Goal: Subscribe to service/newsletter

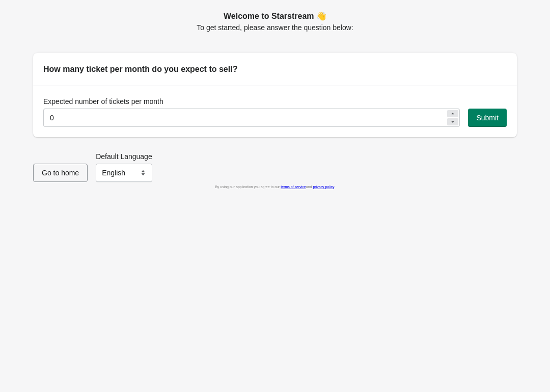
click at [451, 122] on icon at bounding box center [453, 122] width 6 height 6
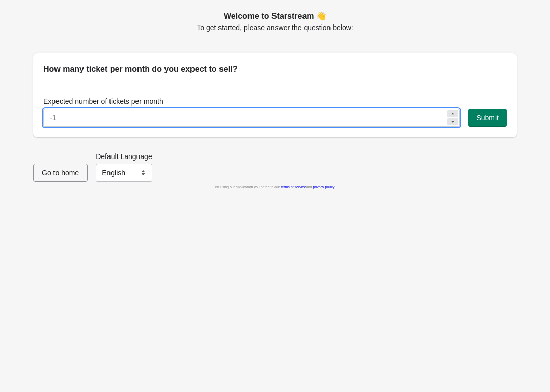
click at [451, 122] on icon at bounding box center [453, 122] width 6 height 6
click at [456, 113] on div at bounding box center [453, 113] width 11 height 7
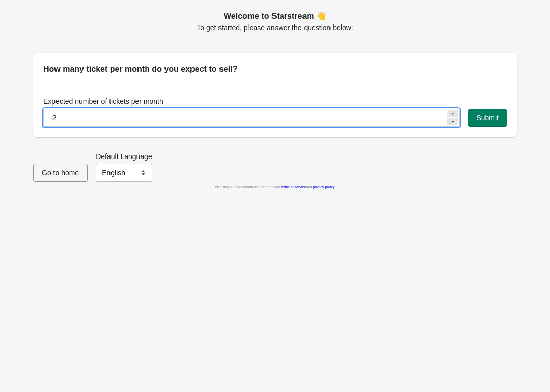
click at [456, 113] on div at bounding box center [453, 113] width 11 height 7
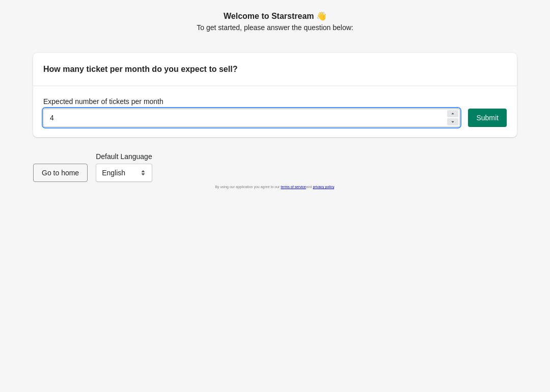
click at [456, 113] on div at bounding box center [453, 113] width 11 height 7
click at [454, 113] on icon at bounding box center [453, 114] width 6 height 6
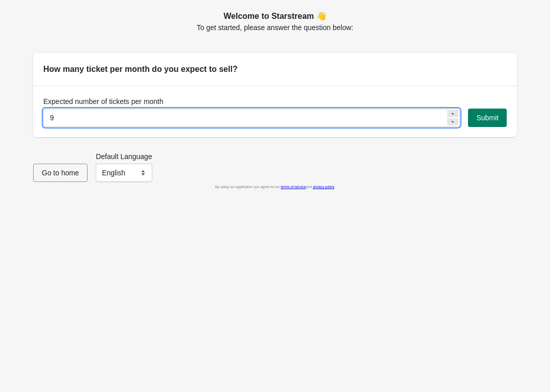
click at [454, 113] on icon at bounding box center [453, 114] width 6 height 6
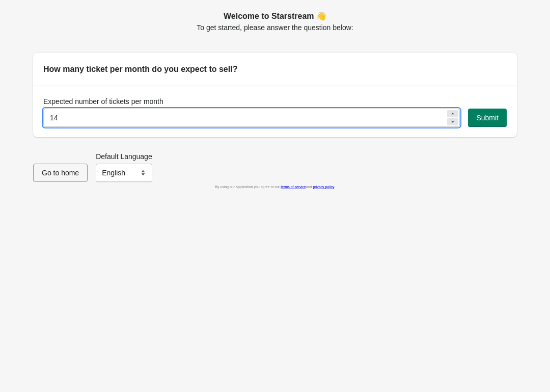
click at [454, 113] on icon at bounding box center [453, 114] width 6 height 6
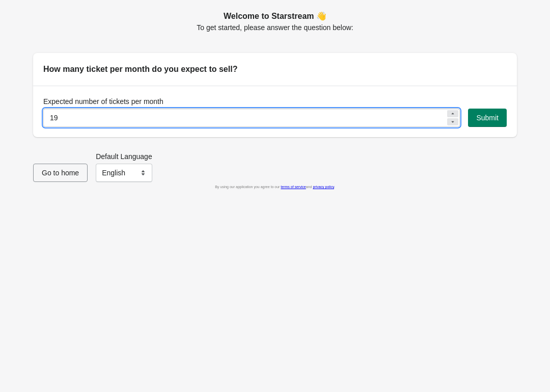
click at [454, 113] on icon at bounding box center [453, 114] width 6 height 6
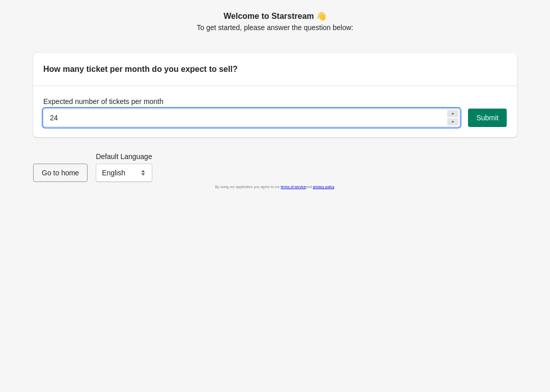
click at [454, 113] on icon at bounding box center [453, 114] width 6 height 6
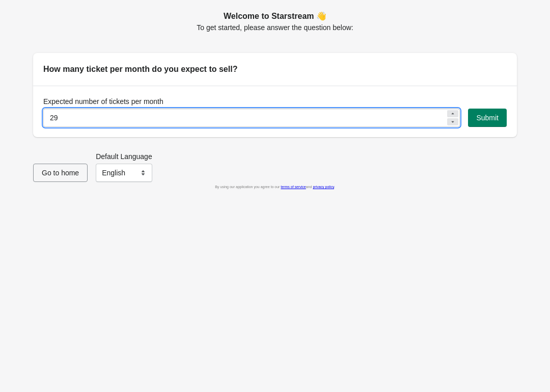
type input "30"
click at [495, 115] on span "Submit" at bounding box center [488, 118] width 22 height 8
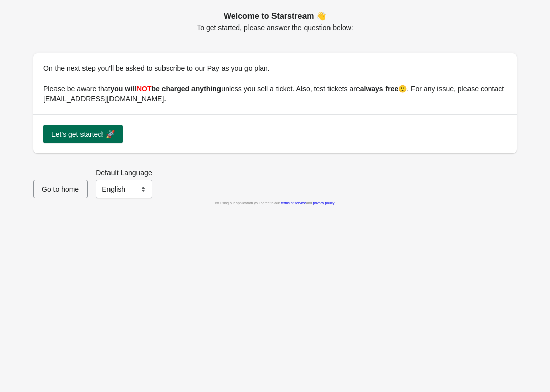
click at [90, 130] on span "Let's get started! 🚀" at bounding box center [82, 134] width 63 height 8
